Goal: Information Seeking & Learning: Learn about a topic

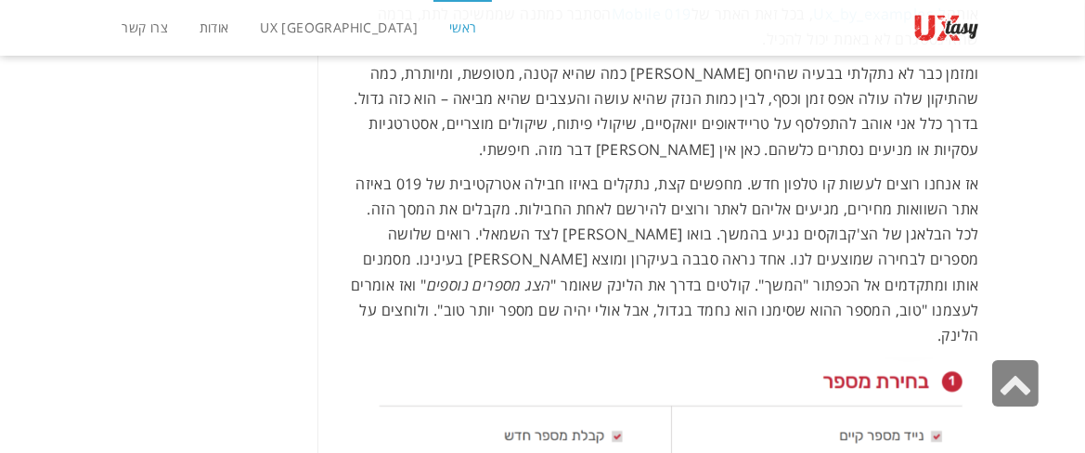
scroll to position [14076, 0]
click at [308, 23] on span "UX [GEOGRAPHIC_DATA]" at bounding box center [339, 28] width 158 height 18
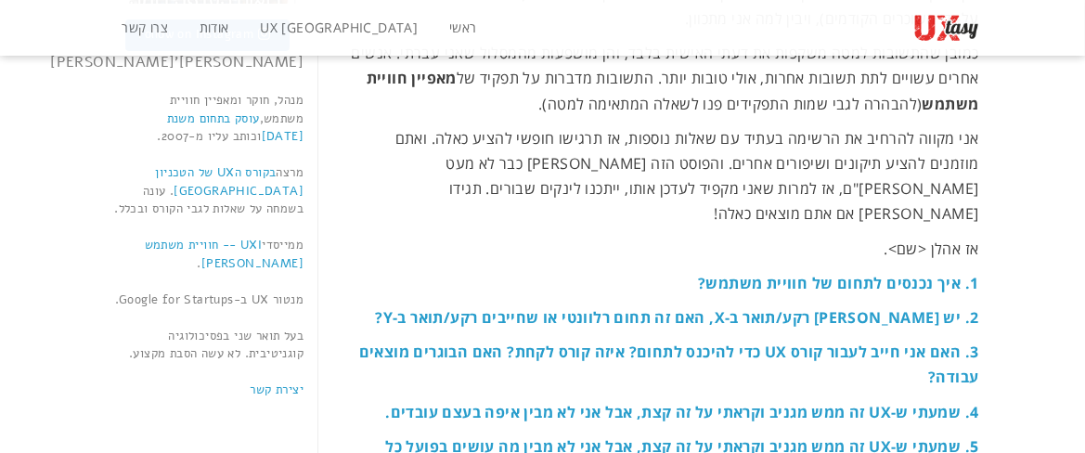
scroll to position [578, 0]
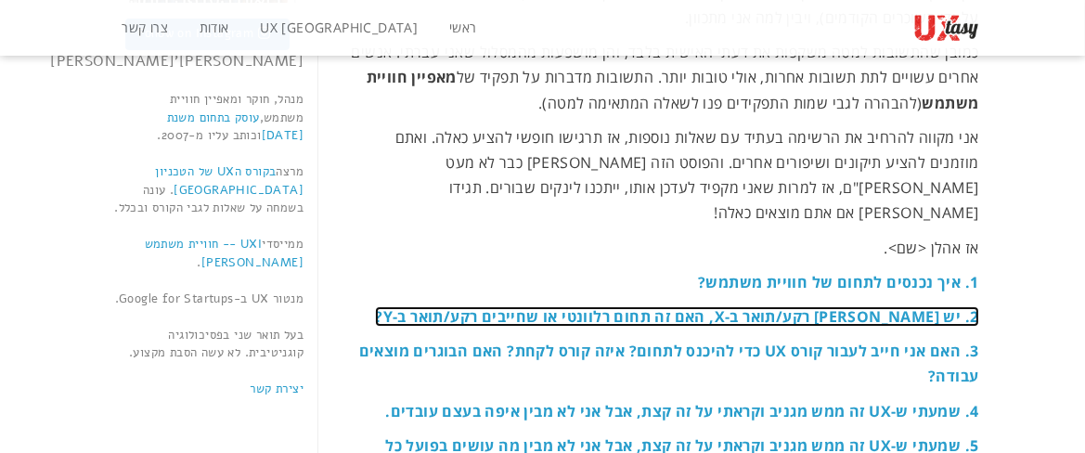
click at [872, 306] on strong "2. יש לי רקע/תואר ב-X, האם זה תחום רלוונטי או שחייבים רקע/תואר ב-Y?" at bounding box center [676, 316] width 603 height 20
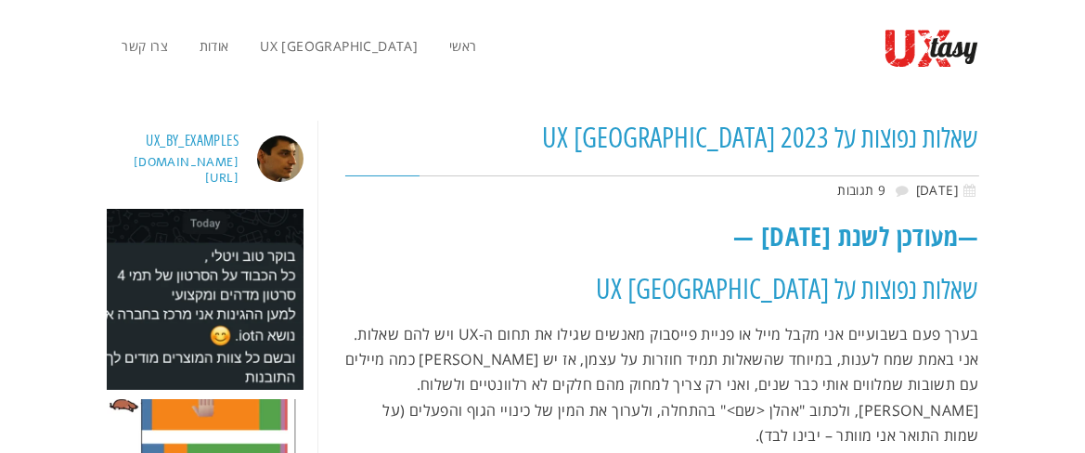
scroll to position [1, 0]
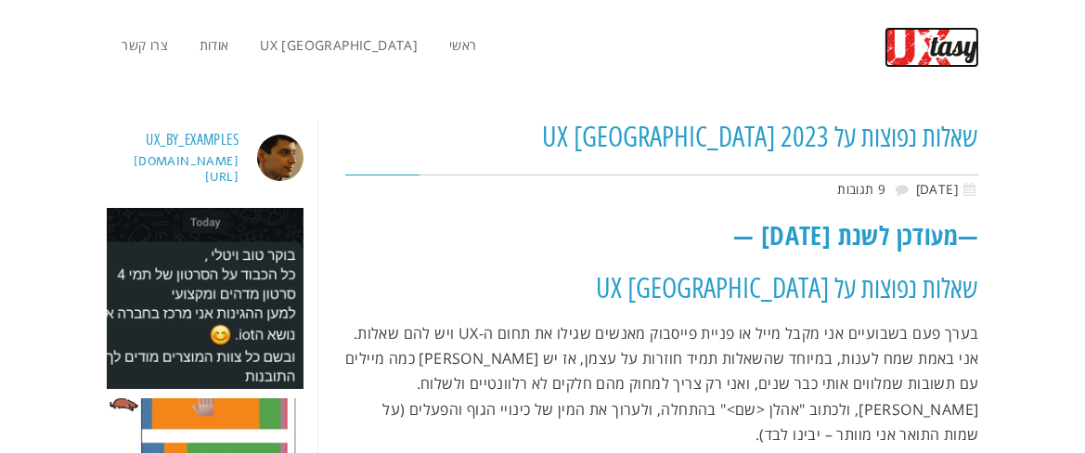
click at [931, 40] on img at bounding box center [931, 47] width 95 height 41
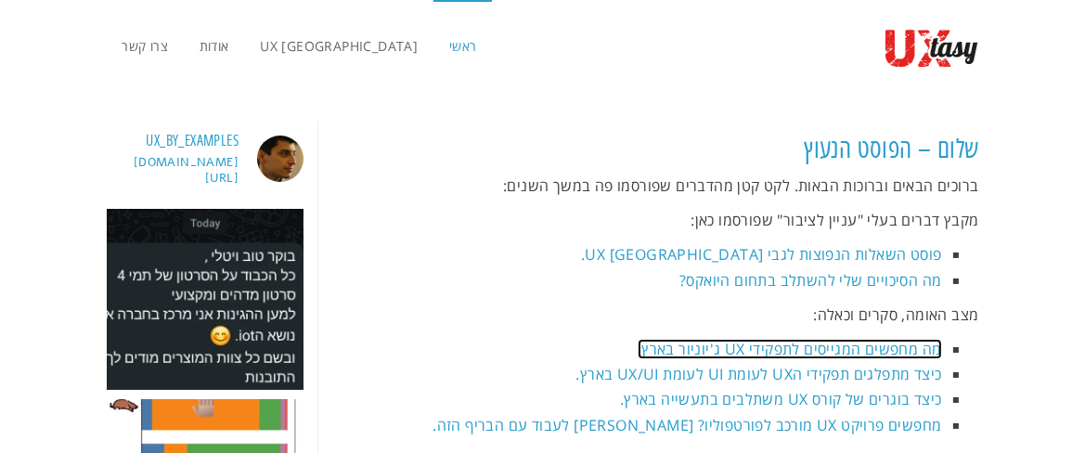
click at [819, 341] on link "מה מחפשים המגייסים לתפקידי UX ג'יוניור בארץ." at bounding box center [789, 349] width 304 height 20
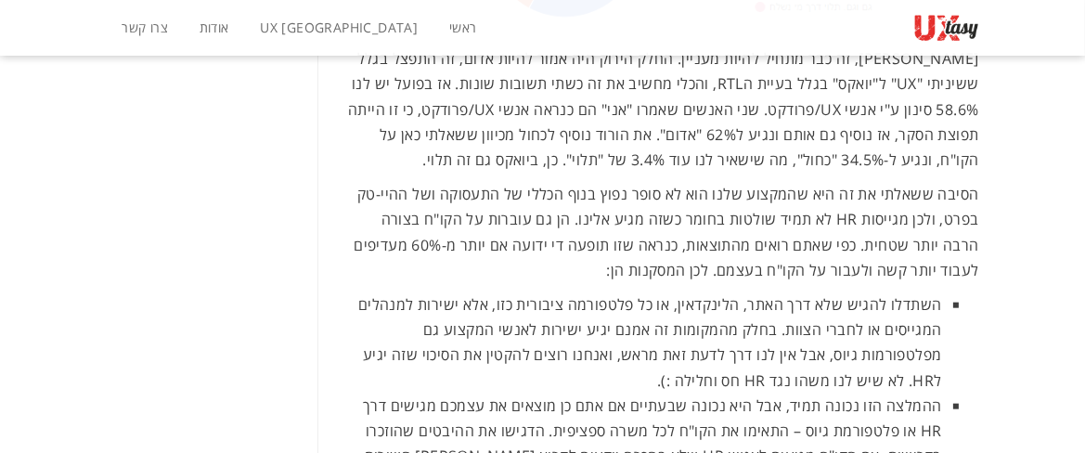
scroll to position [2281, 0]
